Goal: Check status: Check status

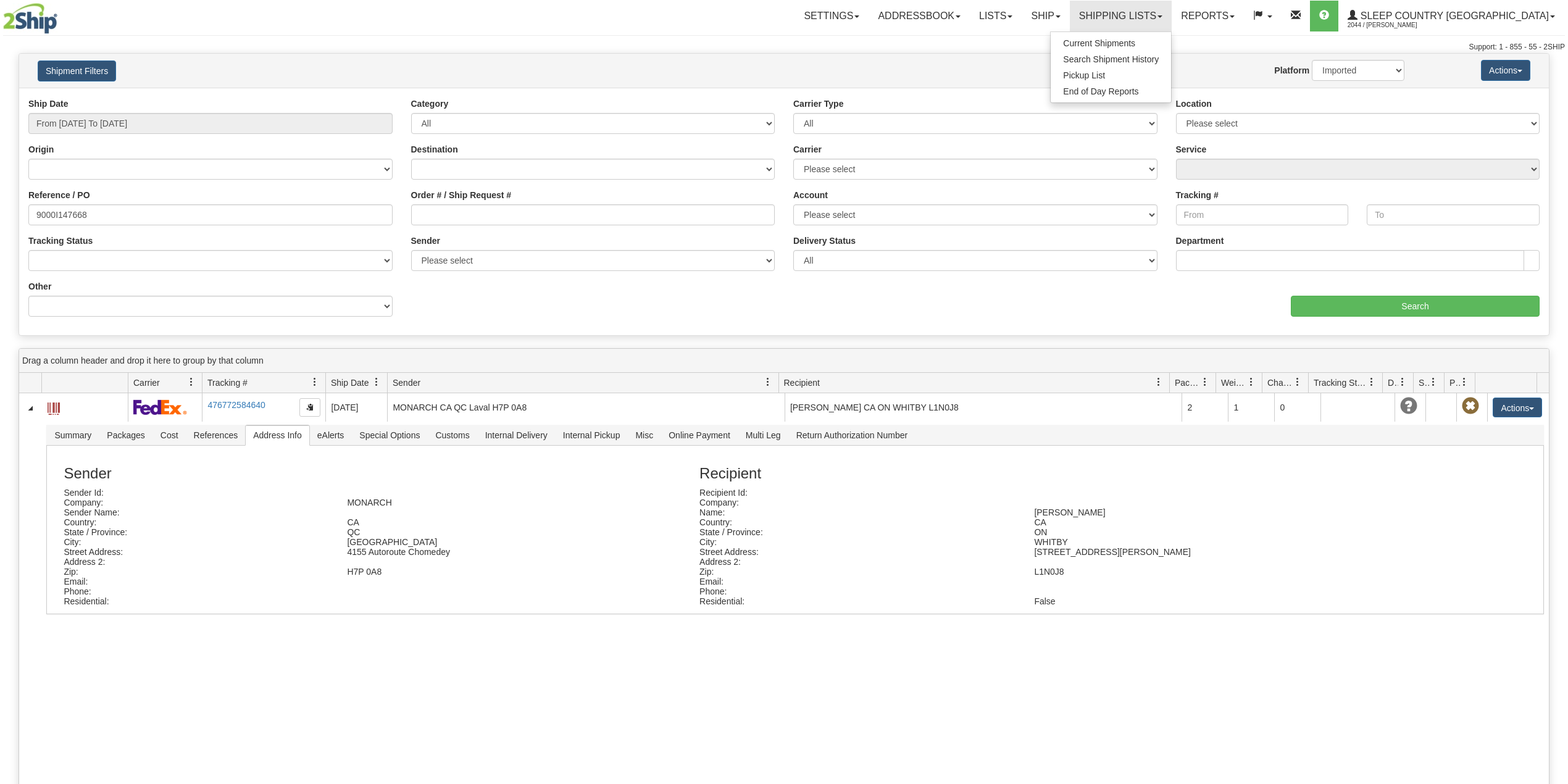
select select "1"
drag, startPoint x: 1098, startPoint y: 8, endPoint x: 1093, endPoint y: 43, distance: 35.4
click at [1069, 8] on link "Ship" at bounding box center [1046, 16] width 48 height 31
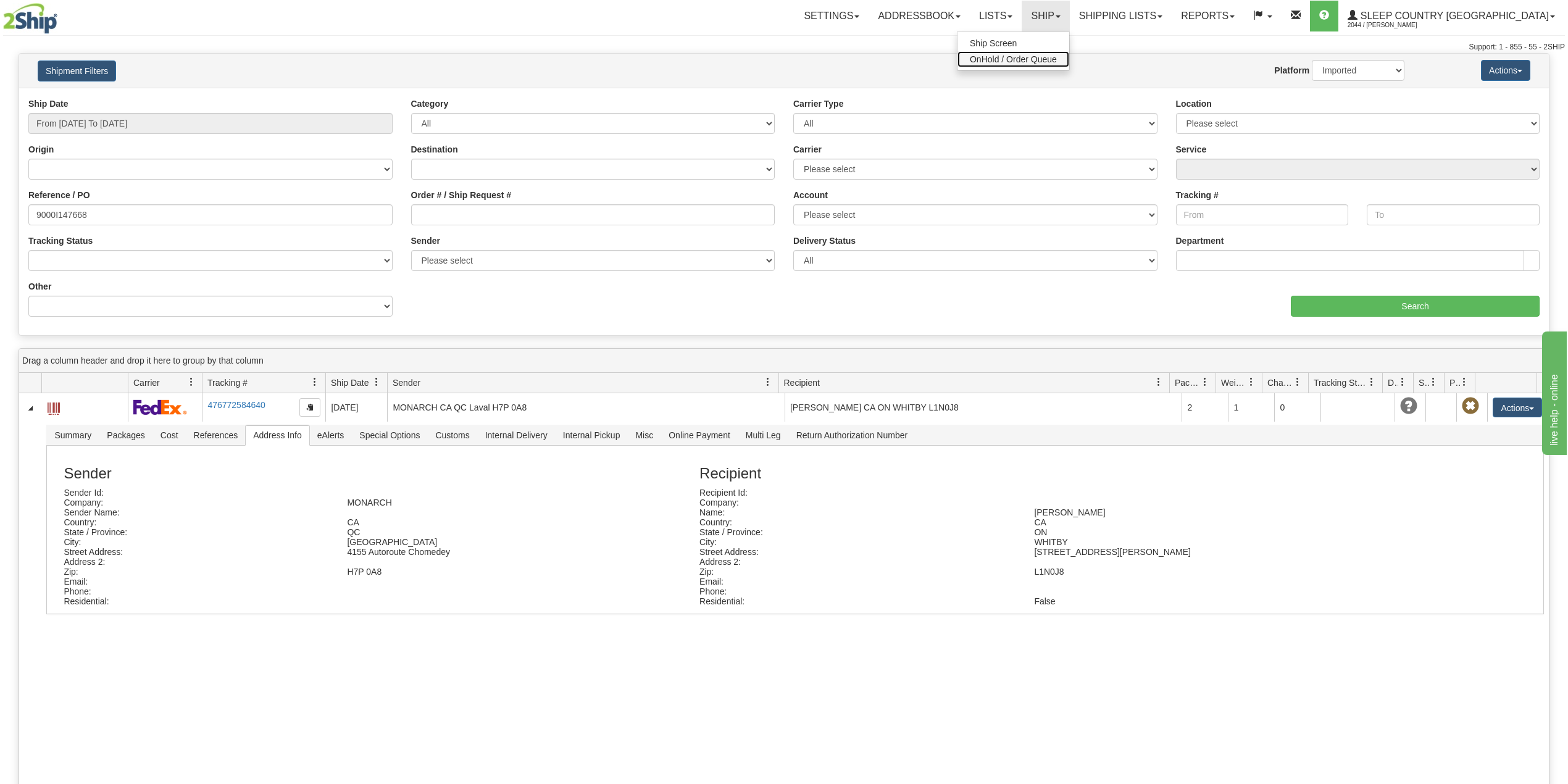
click at [1057, 58] on span "OnHold / Order Queue" at bounding box center [1013, 59] width 87 height 10
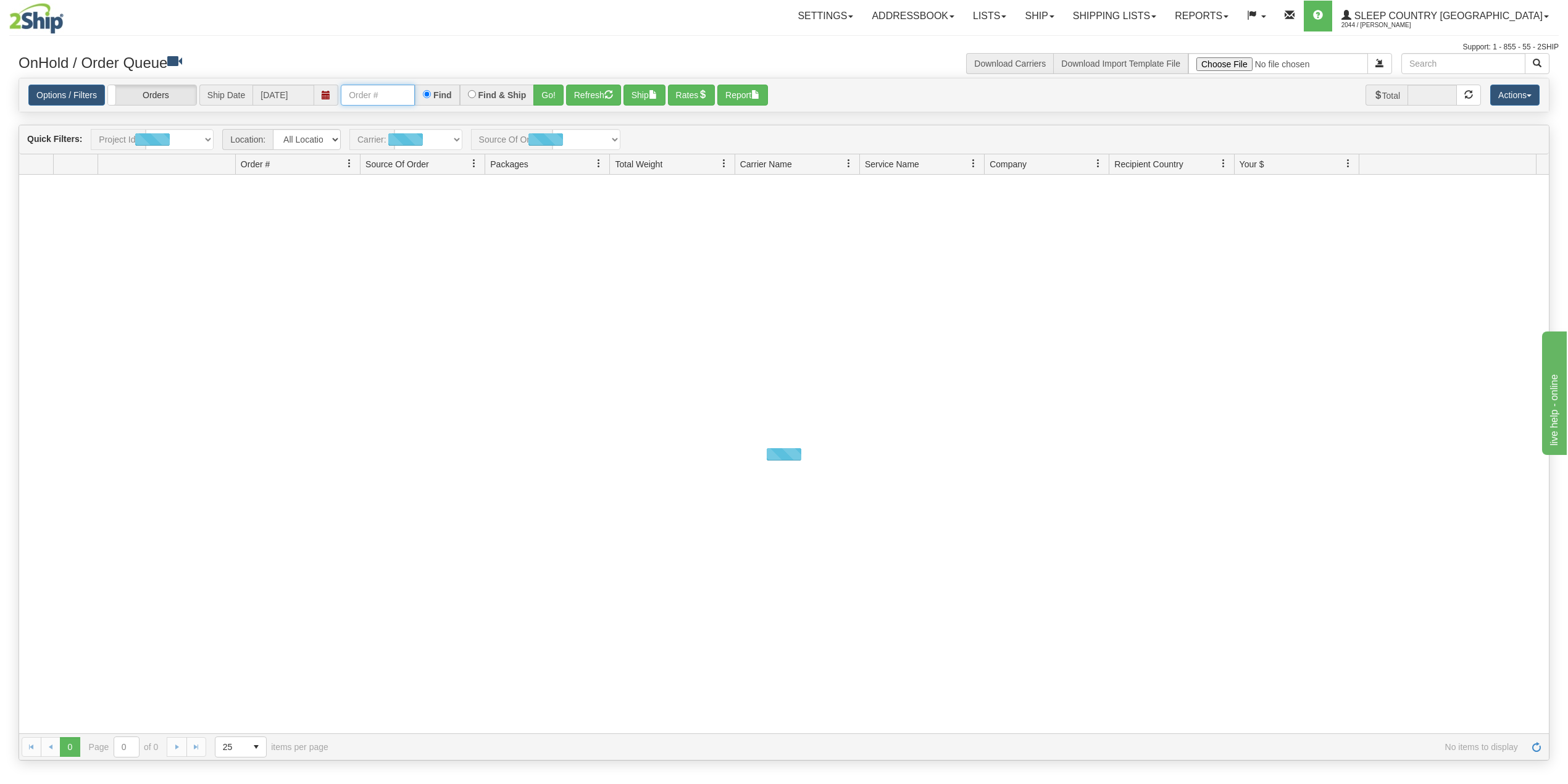
click at [401, 95] on input "text" at bounding box center [378, 95] width 74 height 21
paste input "9002I143338"
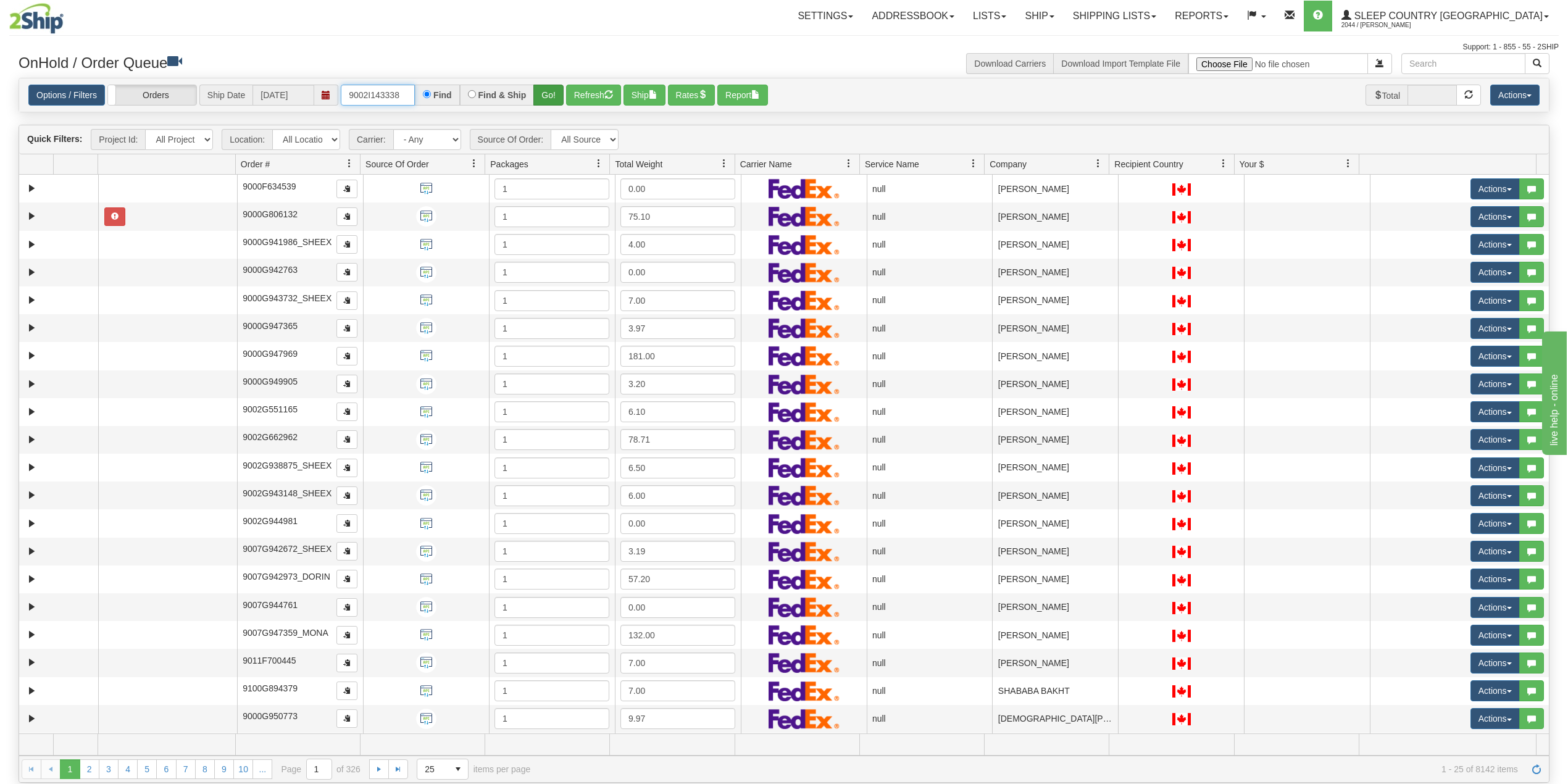
type input "9002I143338"
click at [554, 92] on button "Go!" at bounding box center [548, 95] width 30 height 21
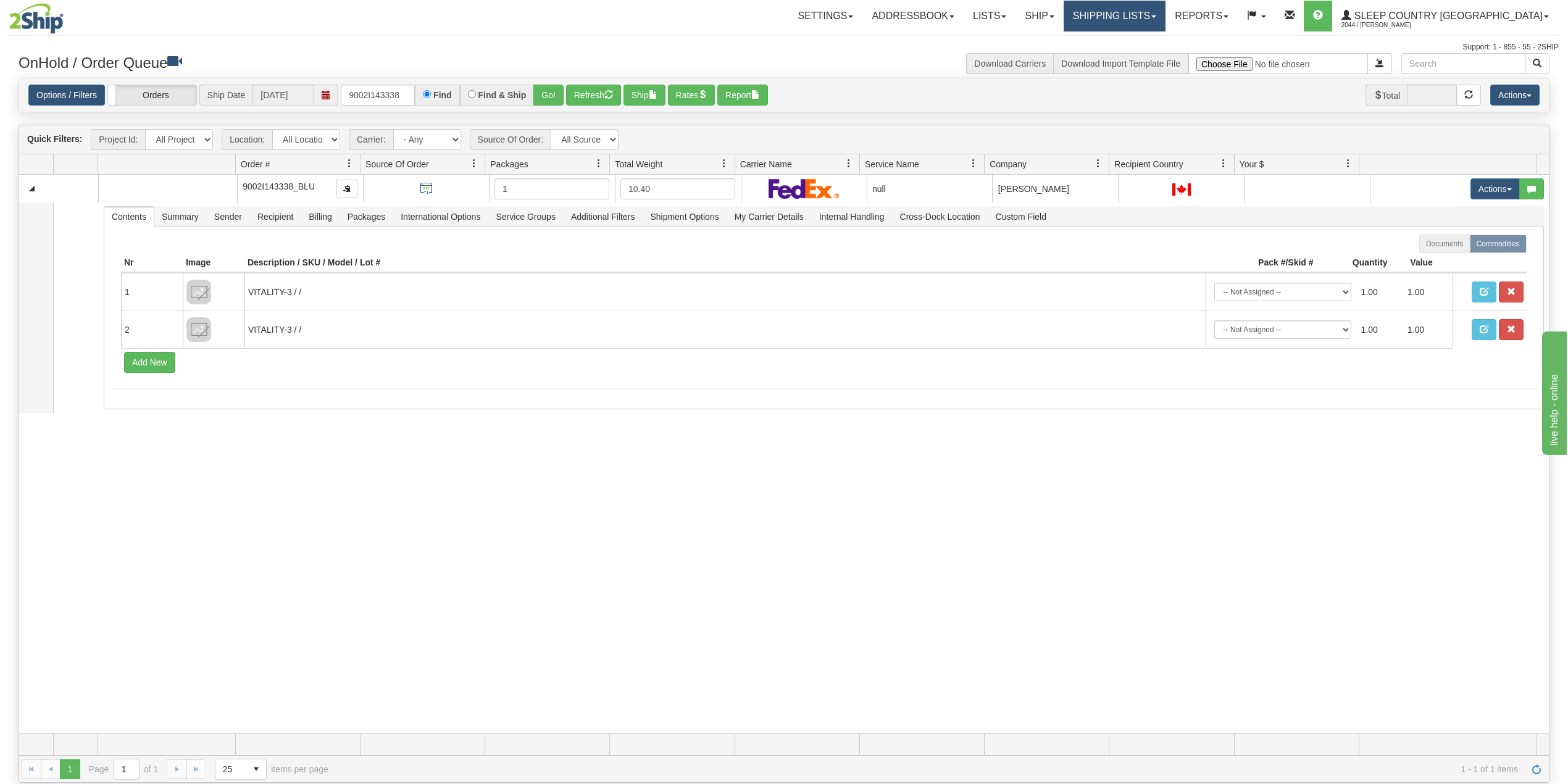
click at [1159, 4] on link "Shipping lists" at bounding box center [1114, 16] width 102 height 31
click at [1141, 55] on span "Search Shipment History" at bounding box center [1105, 59] width 96 height 10
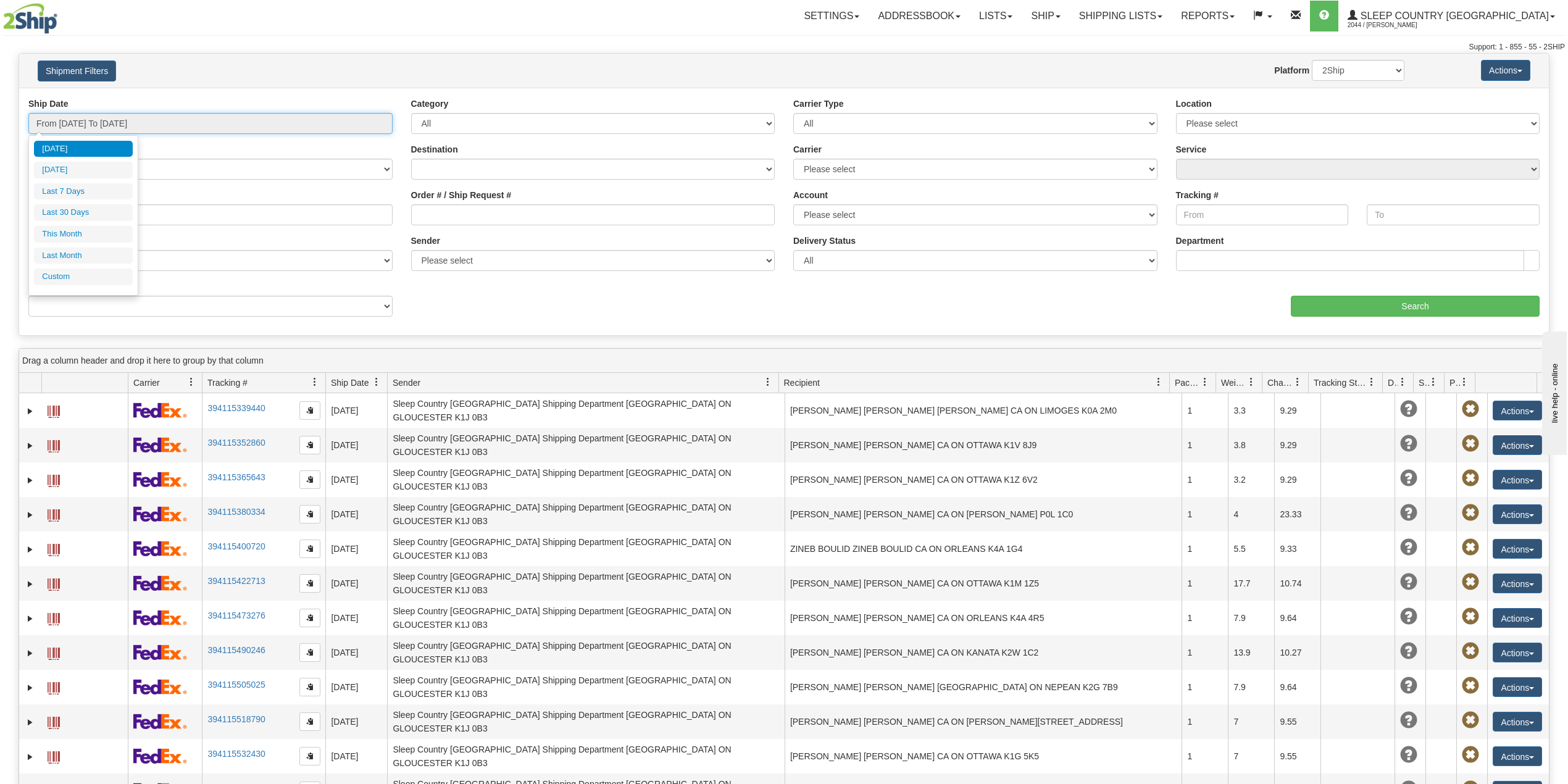
click at [79, 117] on input "From 10/09/2025 To 10/10/2025" at bounding box center [210, 123] width 364 height 21
click at [68, 216] on li "Last 30 Days" at bounding box center [84, 213] width 99 height 17
type input "From [DATE] To [DATE]"
click at [1069, 16] on link "Ship" at bounding box center [1046, 16] width 48 height 31
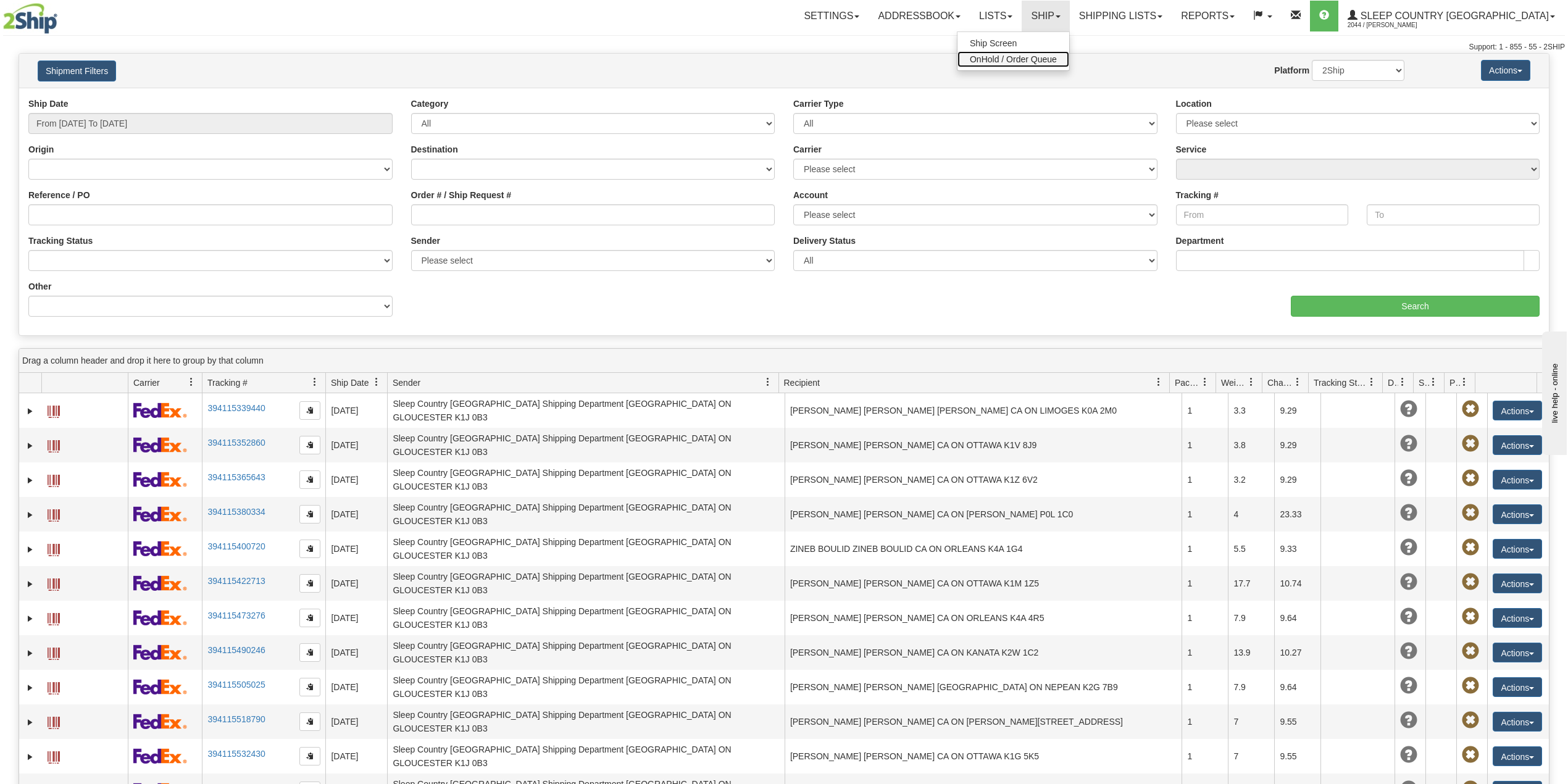
click at [1057, 57] on span "OnHold / Order Queue" at bounding box center [1013, 59] width 87 height 10
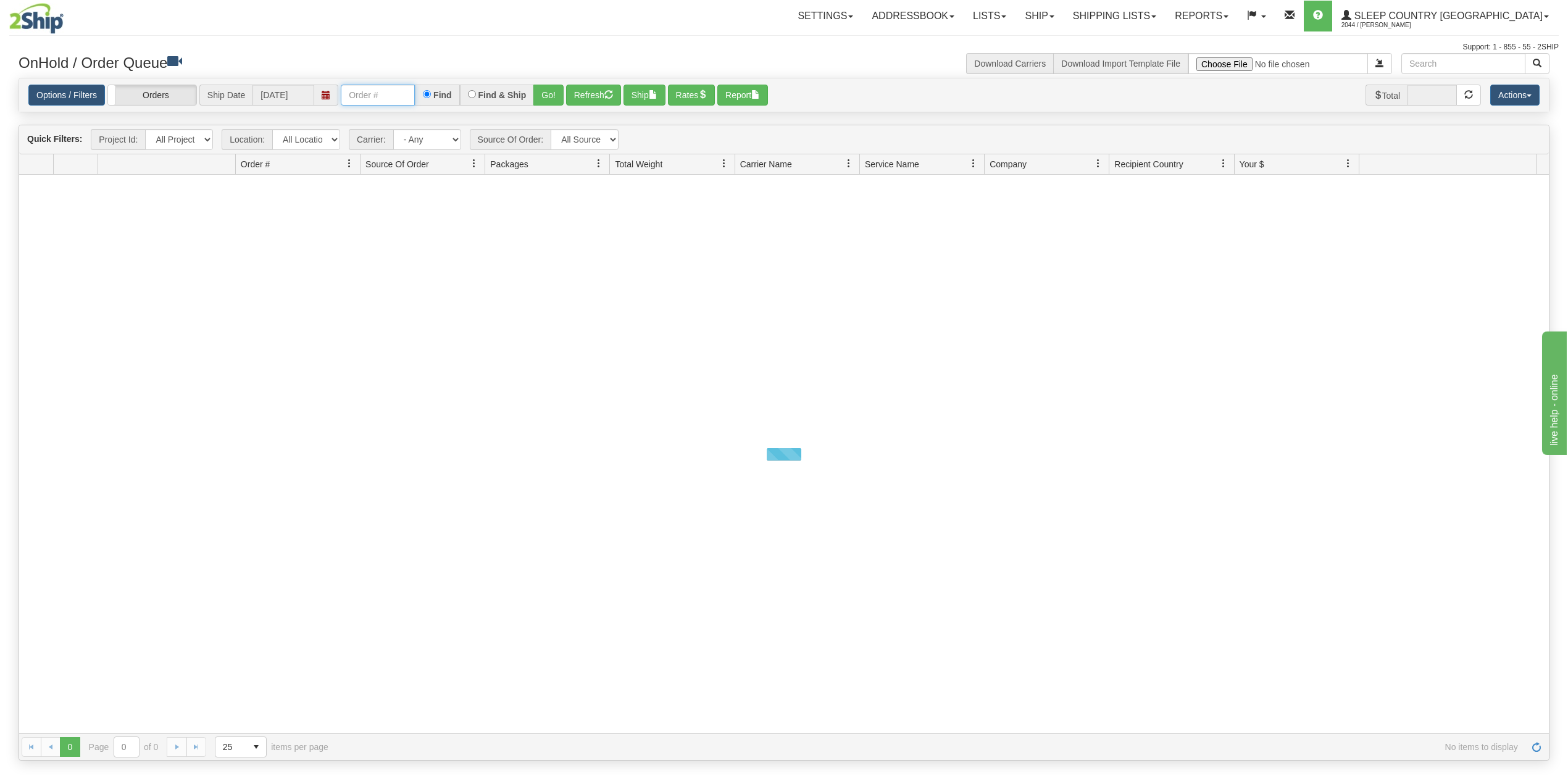
drag, startPoint x: 401, startPoint y: 94, endPoint x: 413, endPoint y: 99, distance: 13.0
click at [401, 94] on input "text" at bounding box center [378, 95] width 74 height 21
paste input "9000I151766"
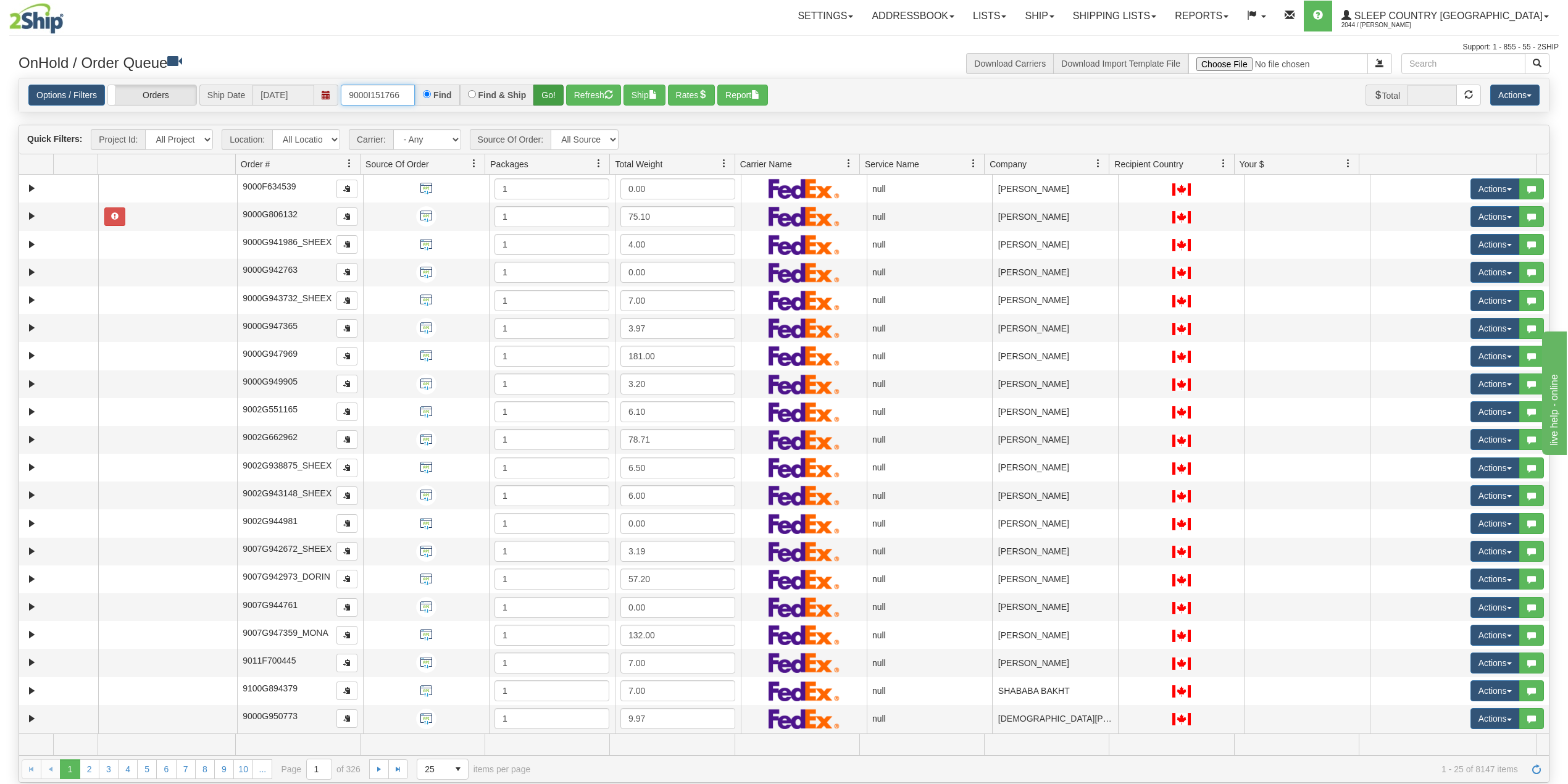
type input "9000I151766"
click at [551, 92] on button "Go!" at bounding box center [548, 95] width 30 height 21
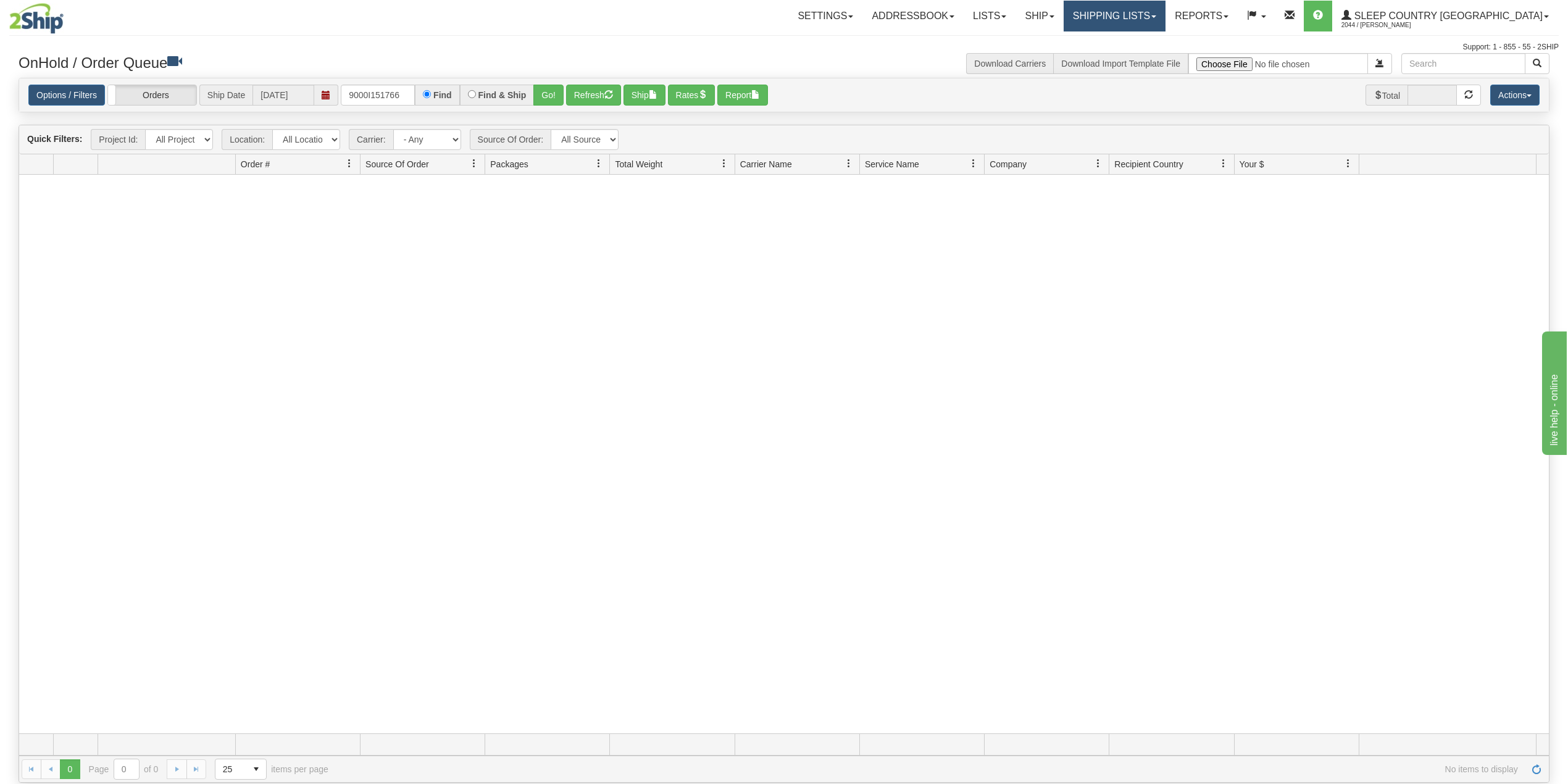
drag, startPoint x: 1174, startPoint y: 10, endPoint x: 1172, endPoint y: 27, distance: 17.1
click at [1166, 11] on link "Shipping lists" at bounding box center [1114, 16] width 102 height 31
click at [1152, 58] on span "Search Shipment History" at bounding box center [1105, 59] width 96 height 10
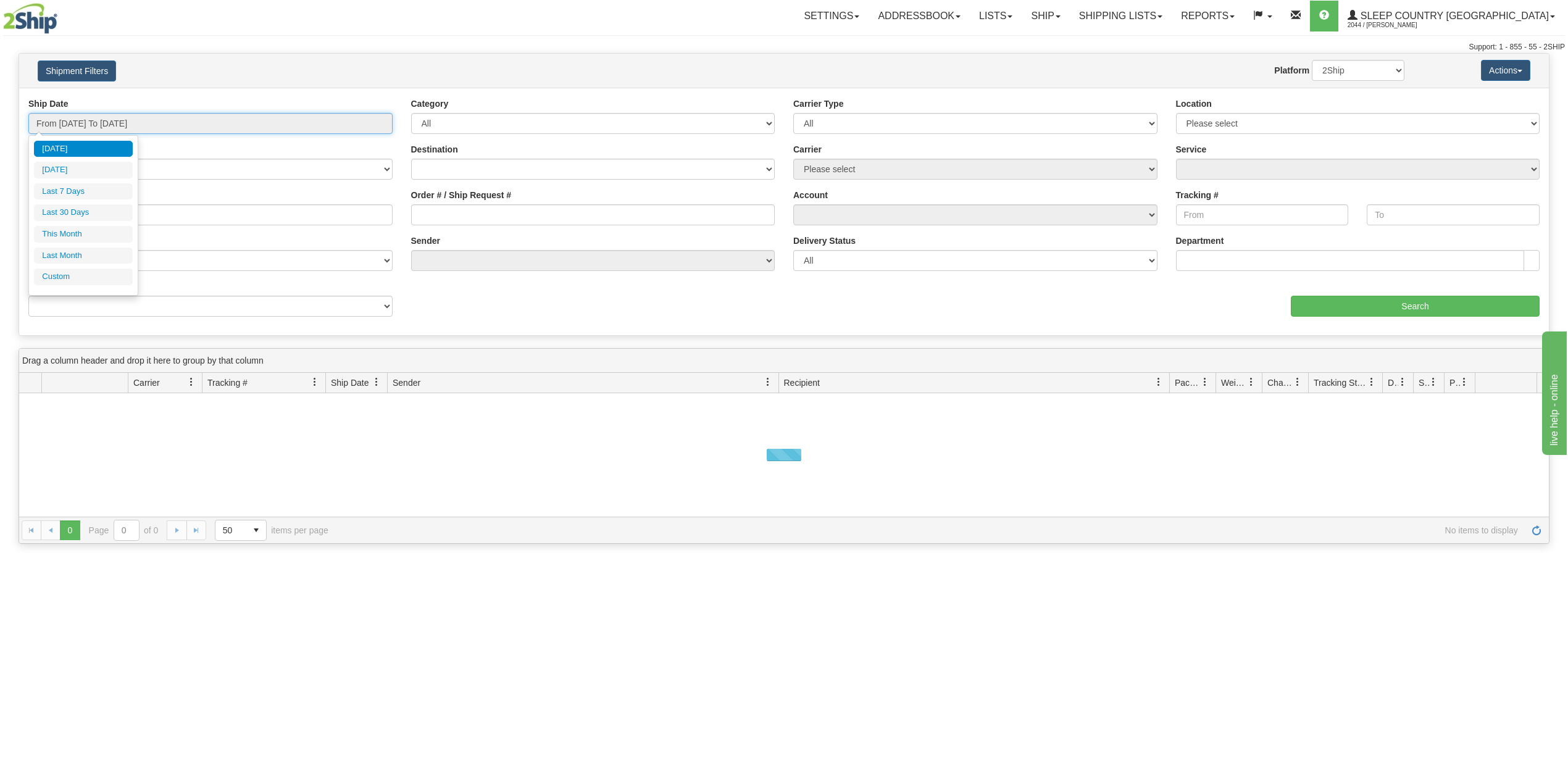
click at [102, 127] on input "From [DATE] To [DATE]" at bounding box center [210, 123] width 364 height 21
click at [86, 215] on li "Last 30 Days" at bounding box center [84, 213] width 99 height 17
type input "From [DATE] To [DATE]"
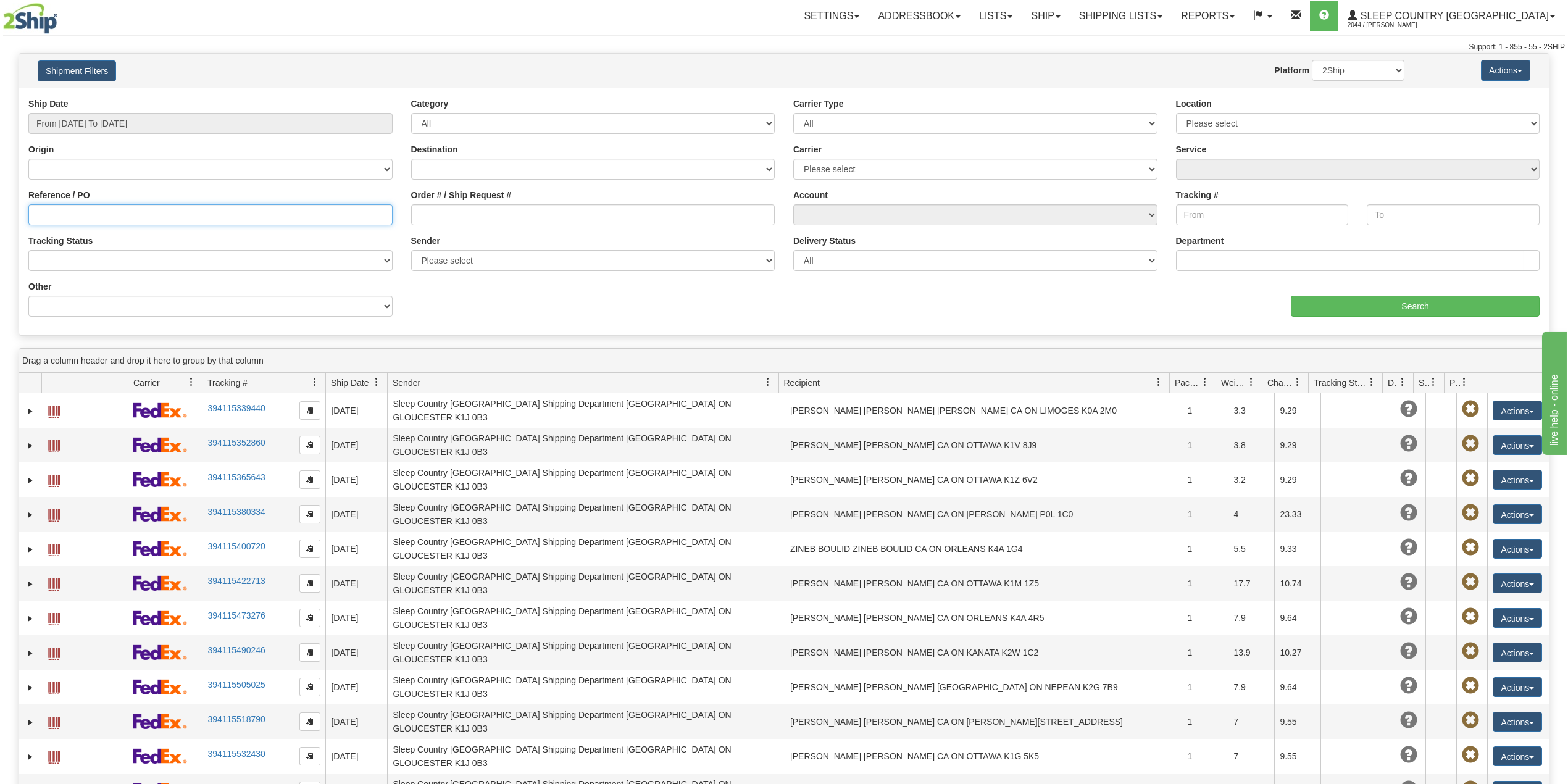
click at [86, 215] on input "Reference / PO" at bounding box center [210, 215] width 364 height 21
paste input "9000I151766"
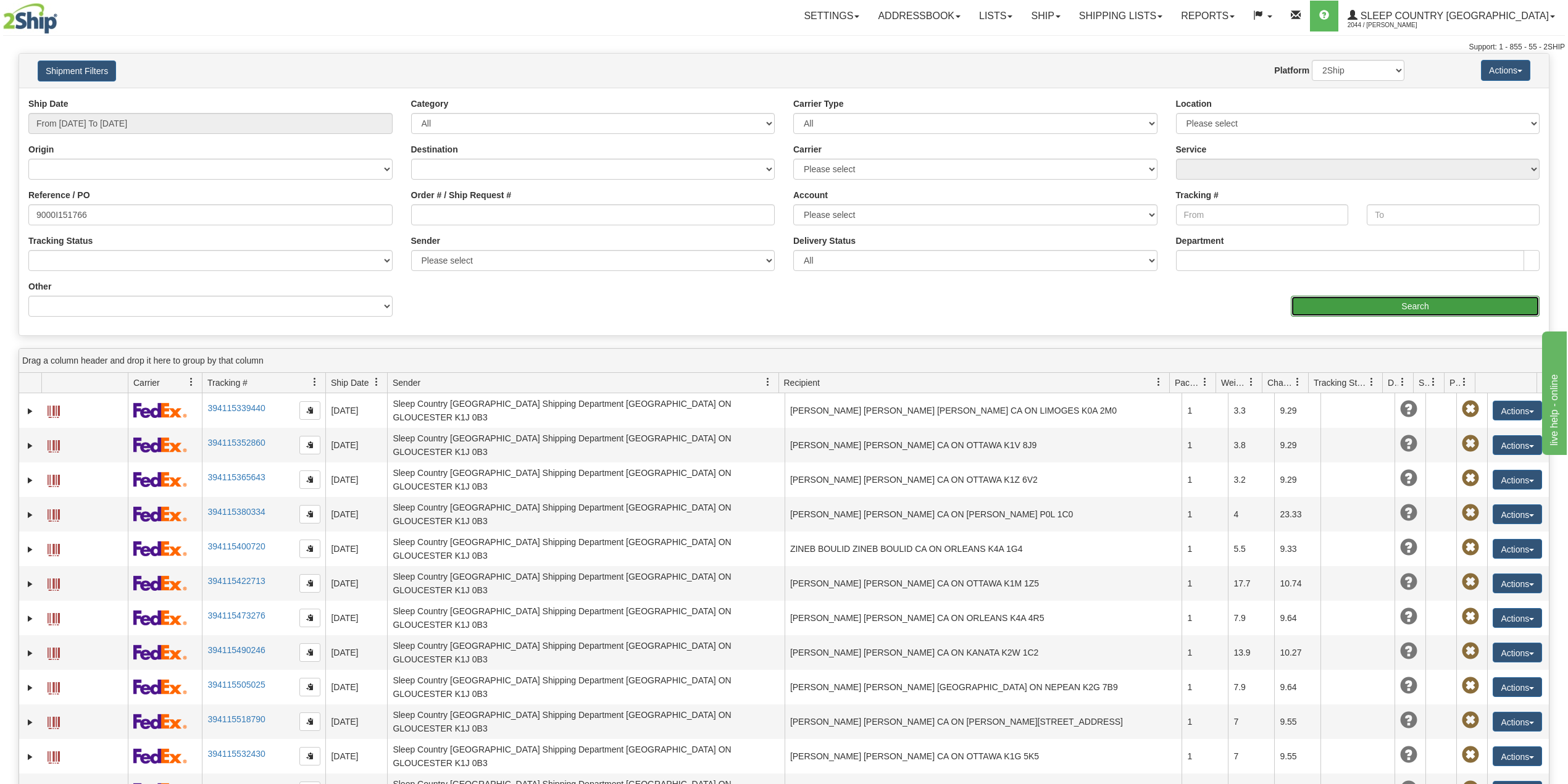
click at [1334, 309] on input "Search" at bounding box center [1415, 306] width 249 height 21
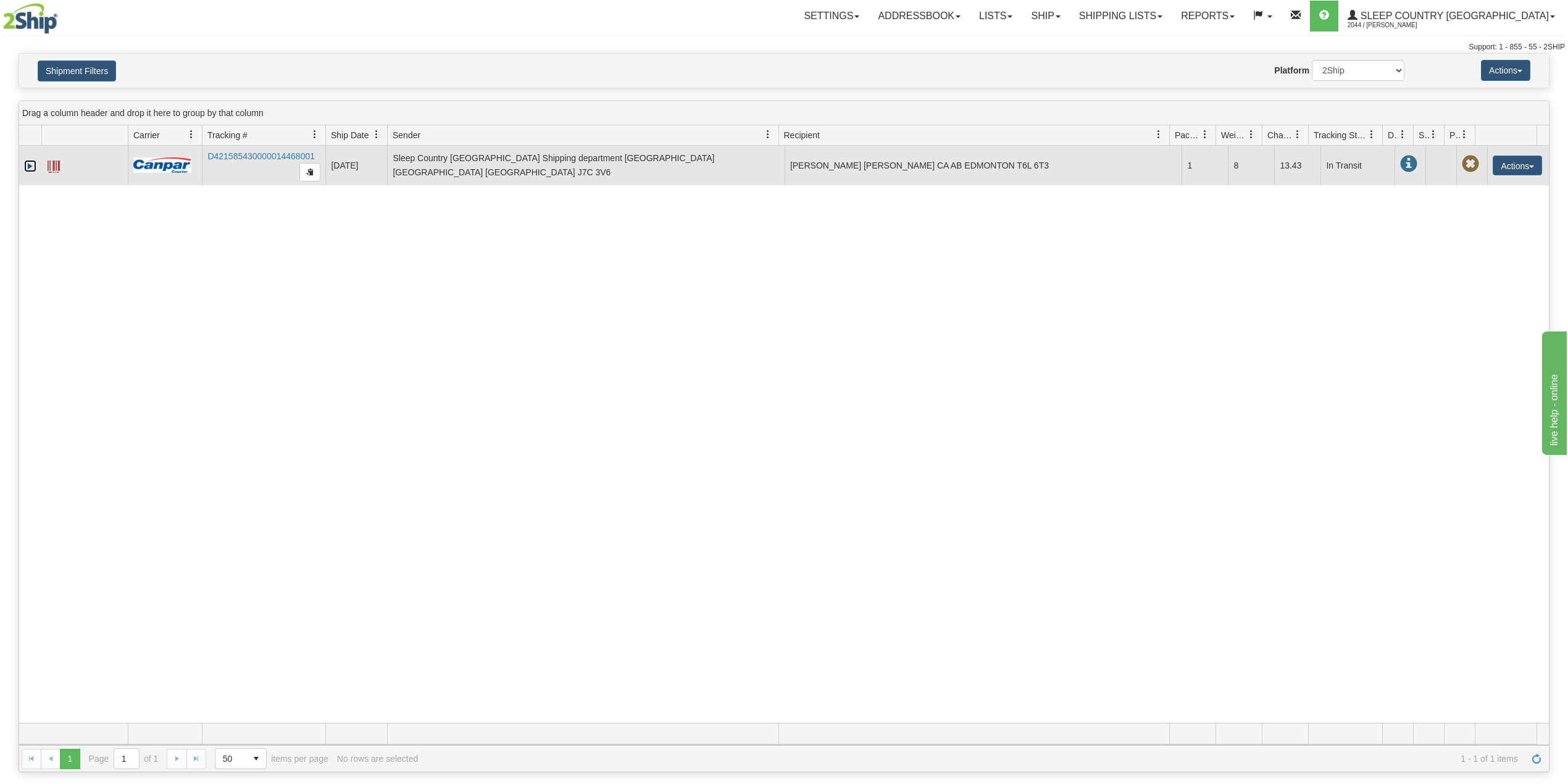
click at [30, 166] on link "Expand" at bounding box center [30, 166] width 12 height 12
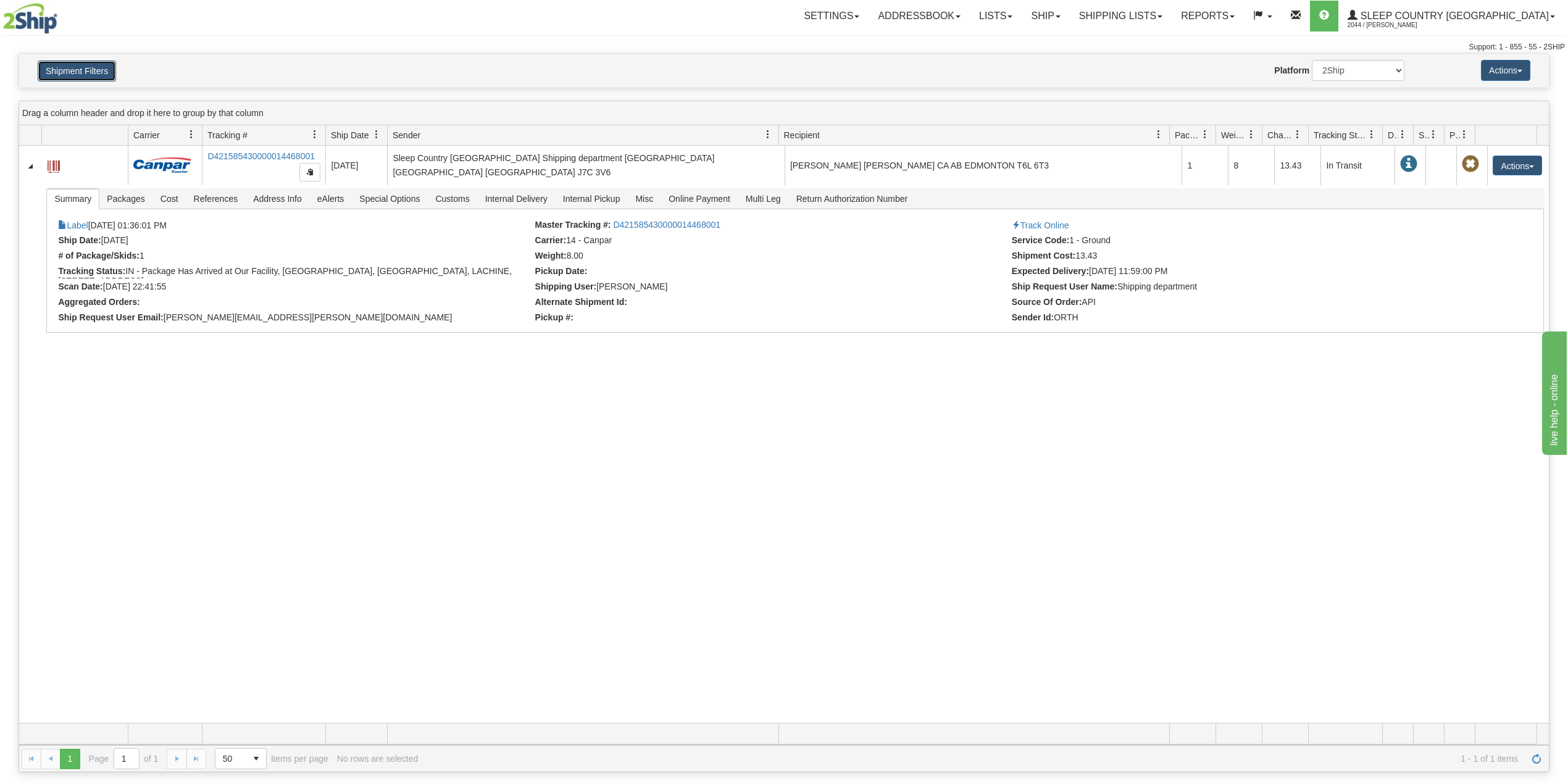
click at [90, 64] on button "Shipment Filters" at bounding box center [77, 71] width 78 height 21
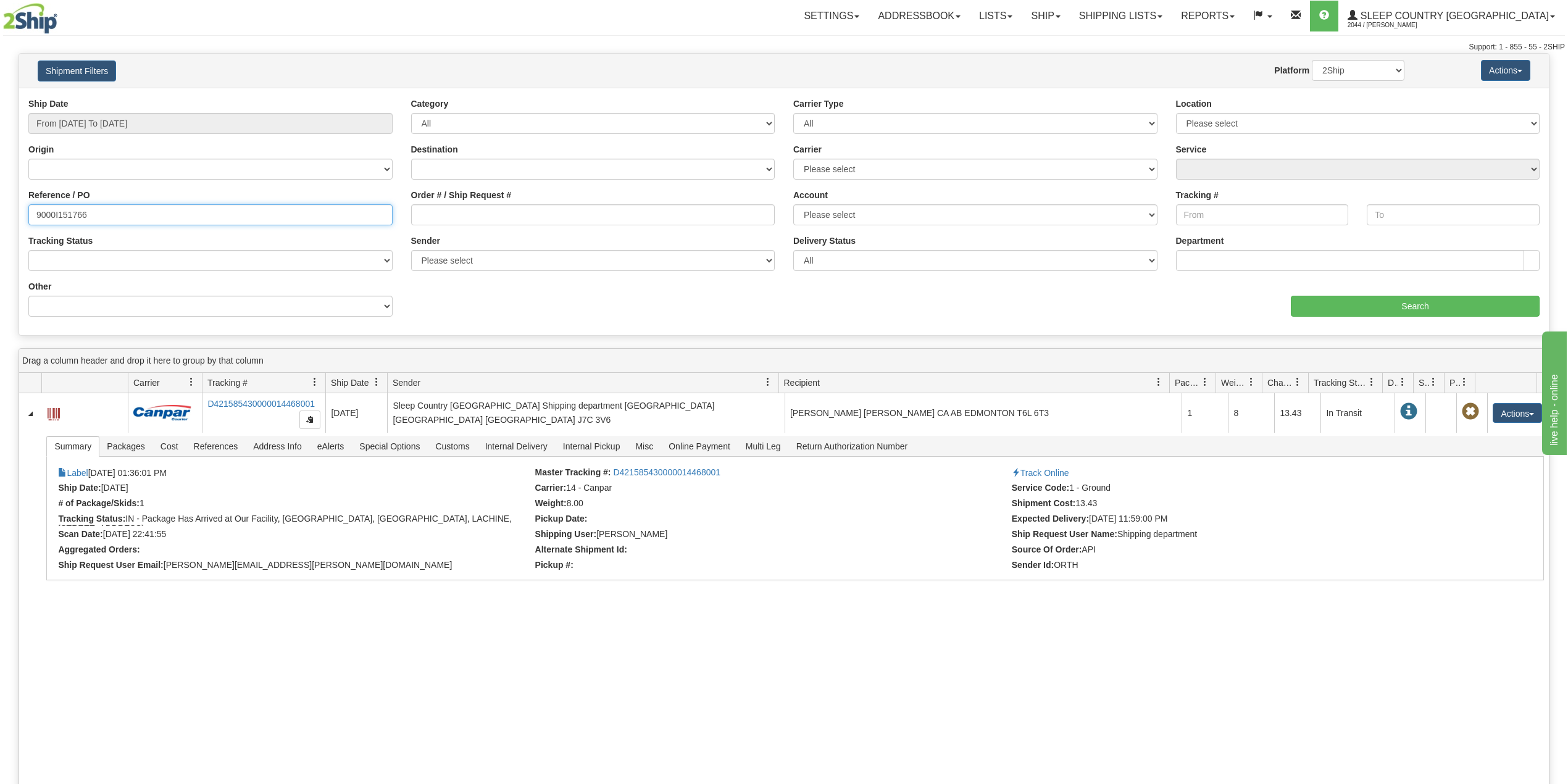
click at [67, 211] on input "9000I151766" at bounding box center [210, 215] width 364 height 21
paste input "2920"
click at [1356, 307] on input "Search" at bounding box center [1415, 306] width 249 height 21
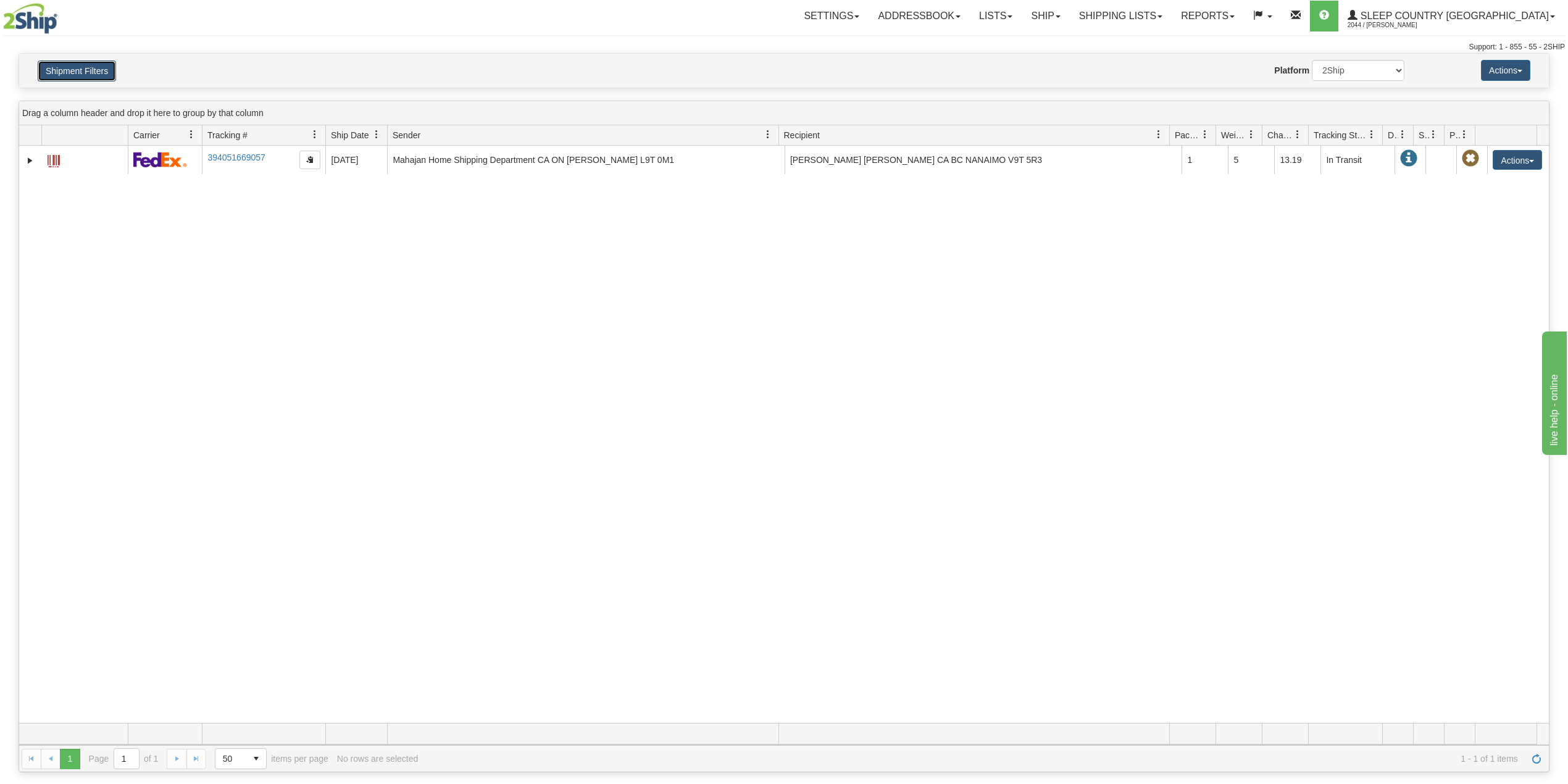
click at [74, 77] on button "Shipment Filters" at bounding box center [77, 71] width 78 height 21
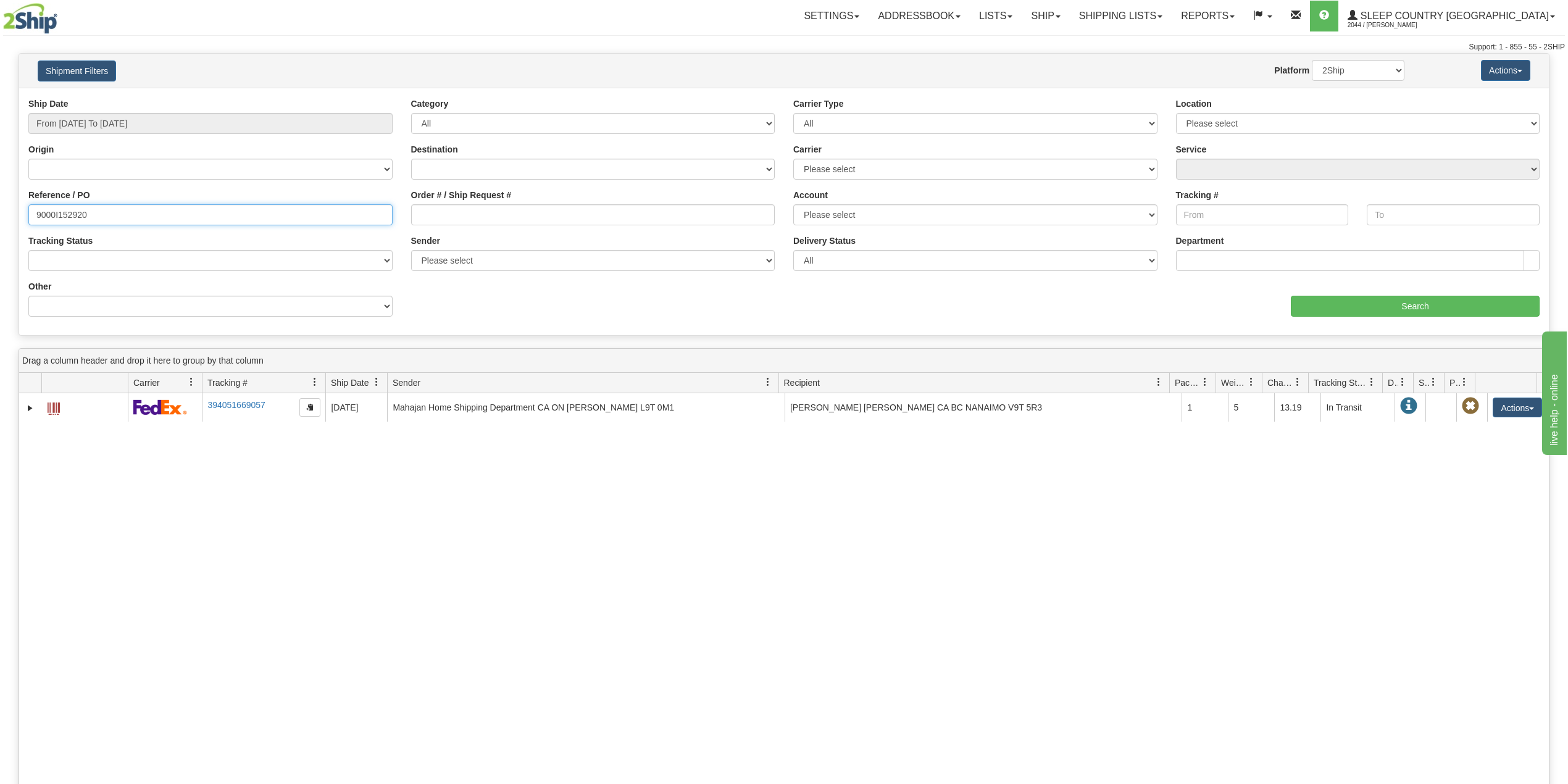
click at [66, 215] on input "9000I152920" at bounding box center [210, 215] width 364 height 21
paste input "3277"
type input "9000I153277"
click at [1372, 304] on input "Search" at bounding box center [1415, 306] width 249 height 21
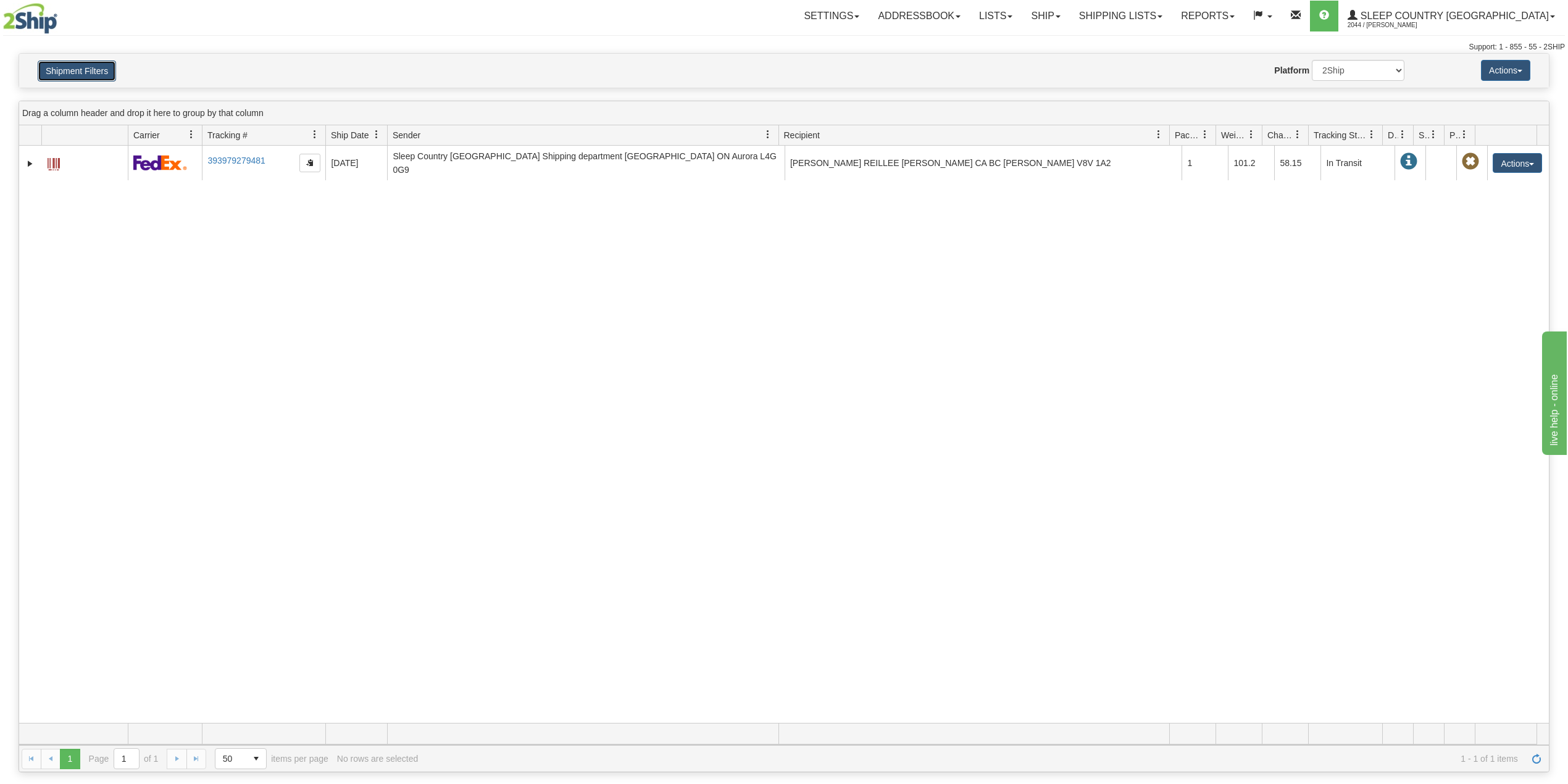
click at [97, 68] on button "Shipment Filters" at bounding box center [77, 71] width 78 height 21
